Goal: Use online tool/utility: Use online tool/utility

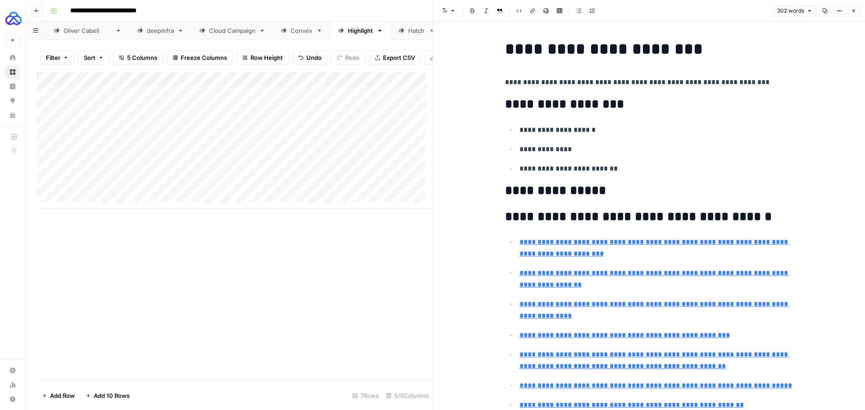
scroll to position [721, 0]
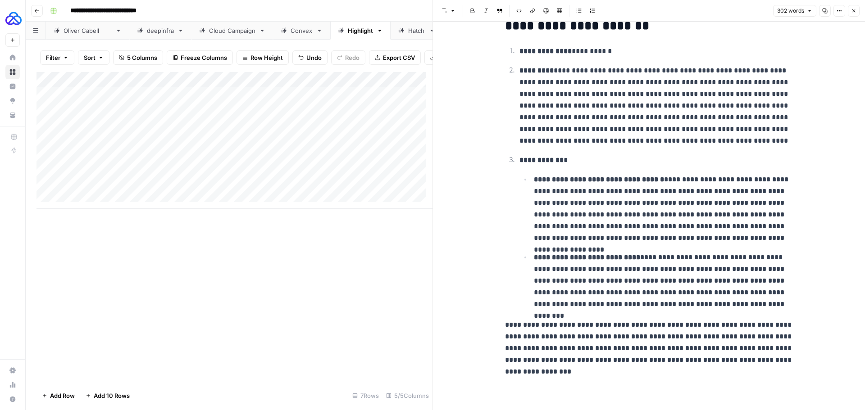
click at [118, 191] on div "Add Column" at bounding box center [234, 140] width 396 height 137
click at [117, 192] on div "Add Column" at bounding box center [234, 140] width 396 height 137
type textarea "**********"
click at [221, 182] on div "Add Column" at bounding box center [234, 140] width 396 height 137
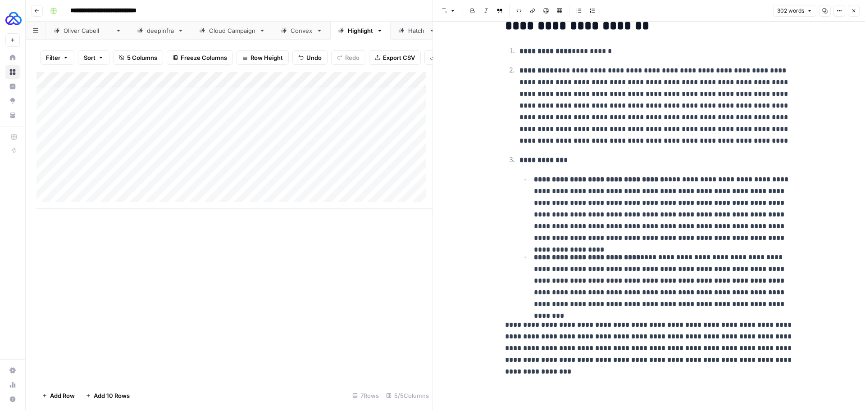
click at [229, 186] on div "Add Column" at bounding box center [234, 140] width 396 height 137
type textarea "**********"
click at [310, 185] on div "Add Column" at bounding box center [234, 140] width 396 height 137
click at [288, 184] on div "Add Column" at bounding box center [234, 140] width 396 height 137
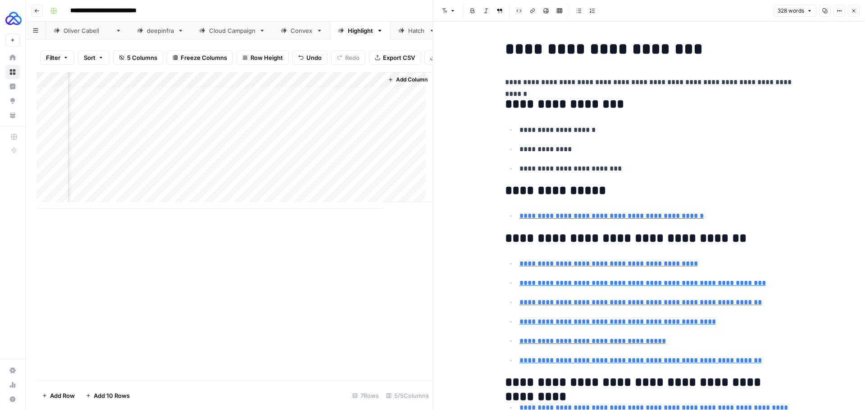
click at [354, 186] on div "Add Column" at bounding box center [234, 140] width 396 height 137
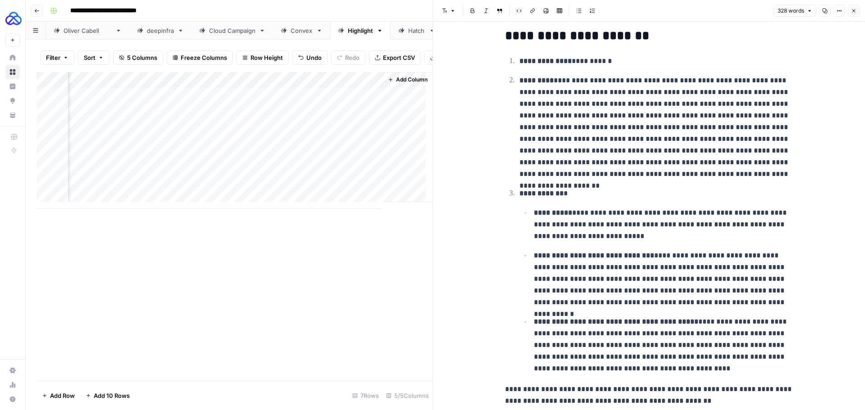
scroll to position [518, 0]
